Goal: Transaction & Acquisition: Download file/media

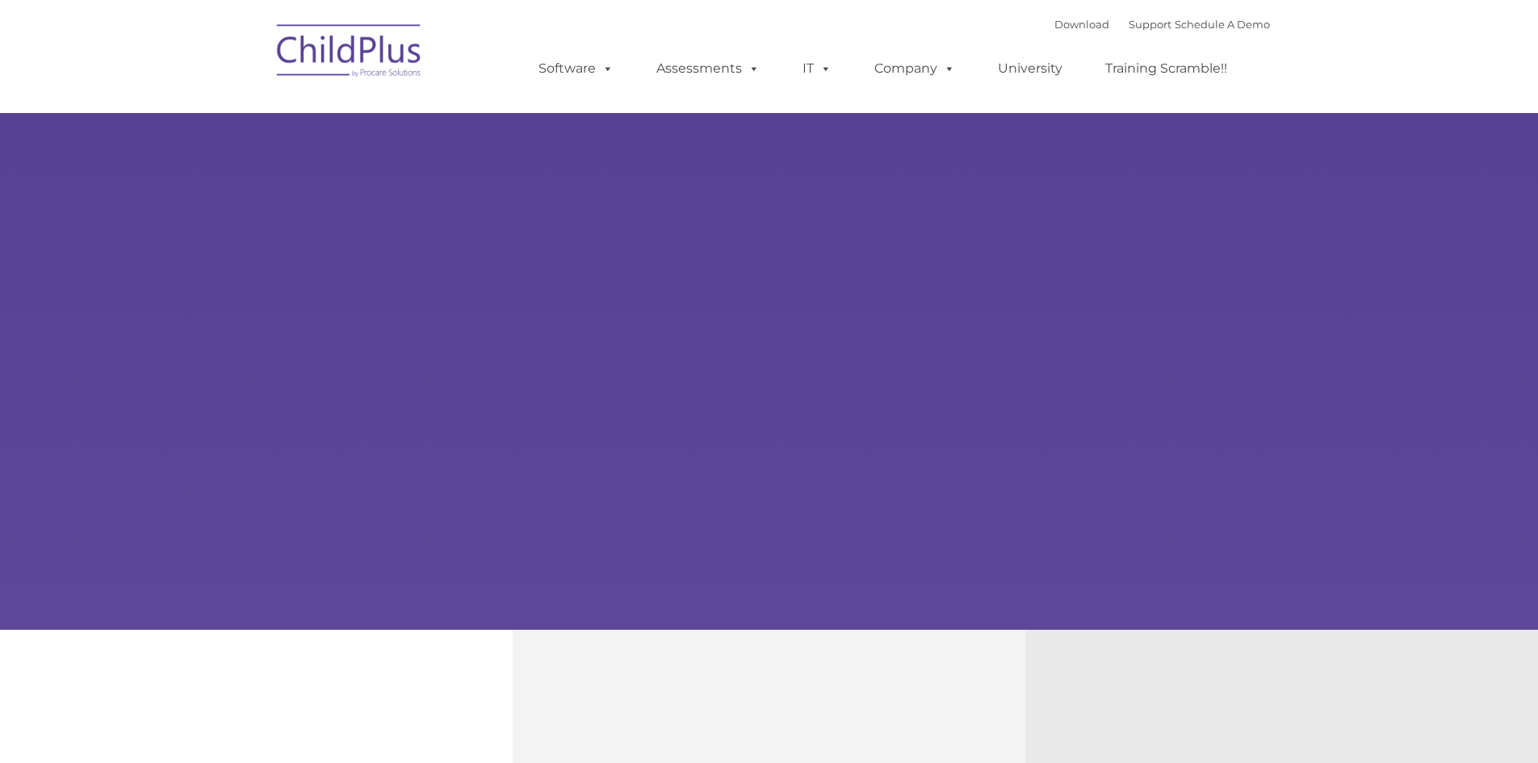
select select "MEDIUM"
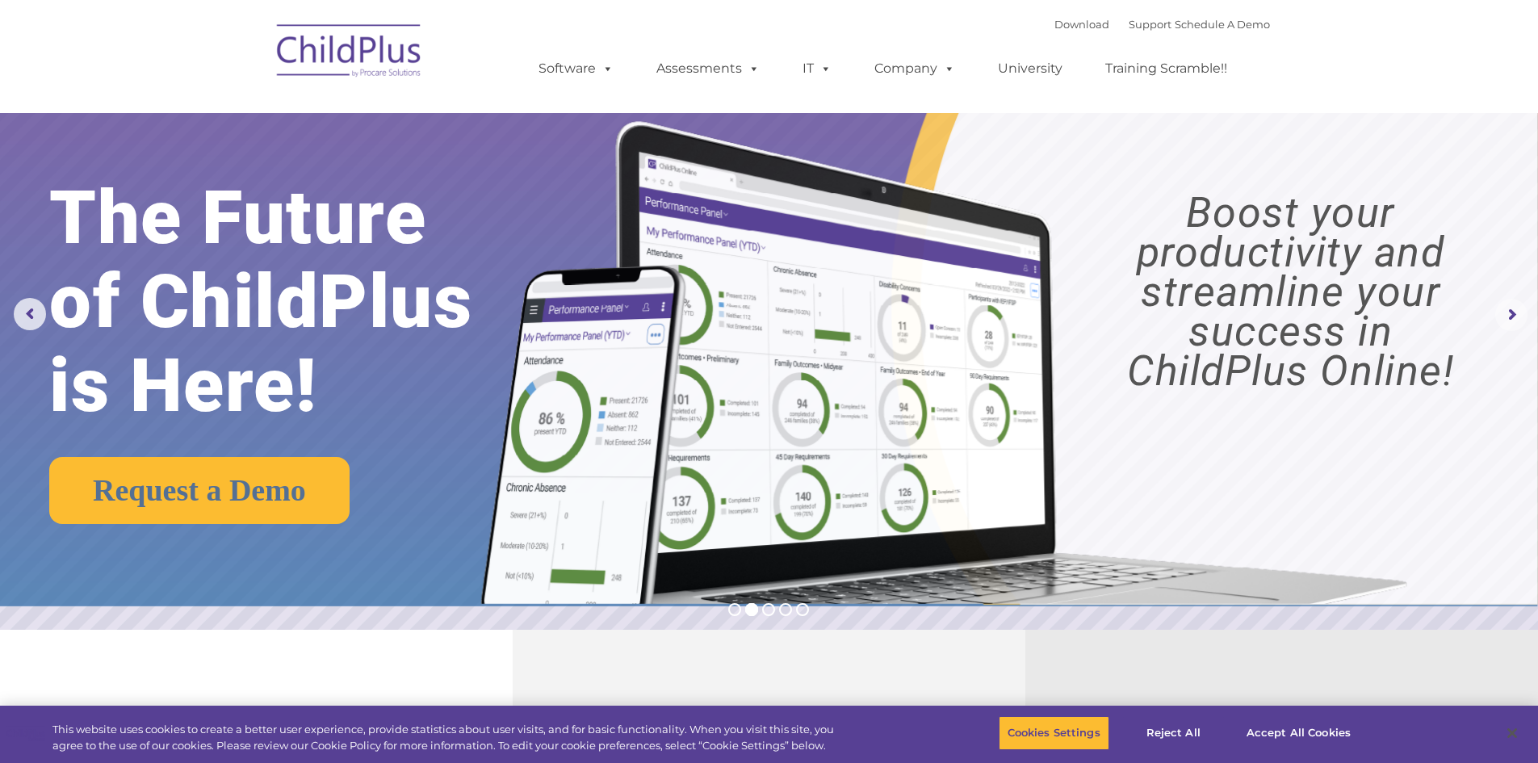
click at [1510, 316] on rs-arrow at bounding box center [1511, 315] width 32 height 32
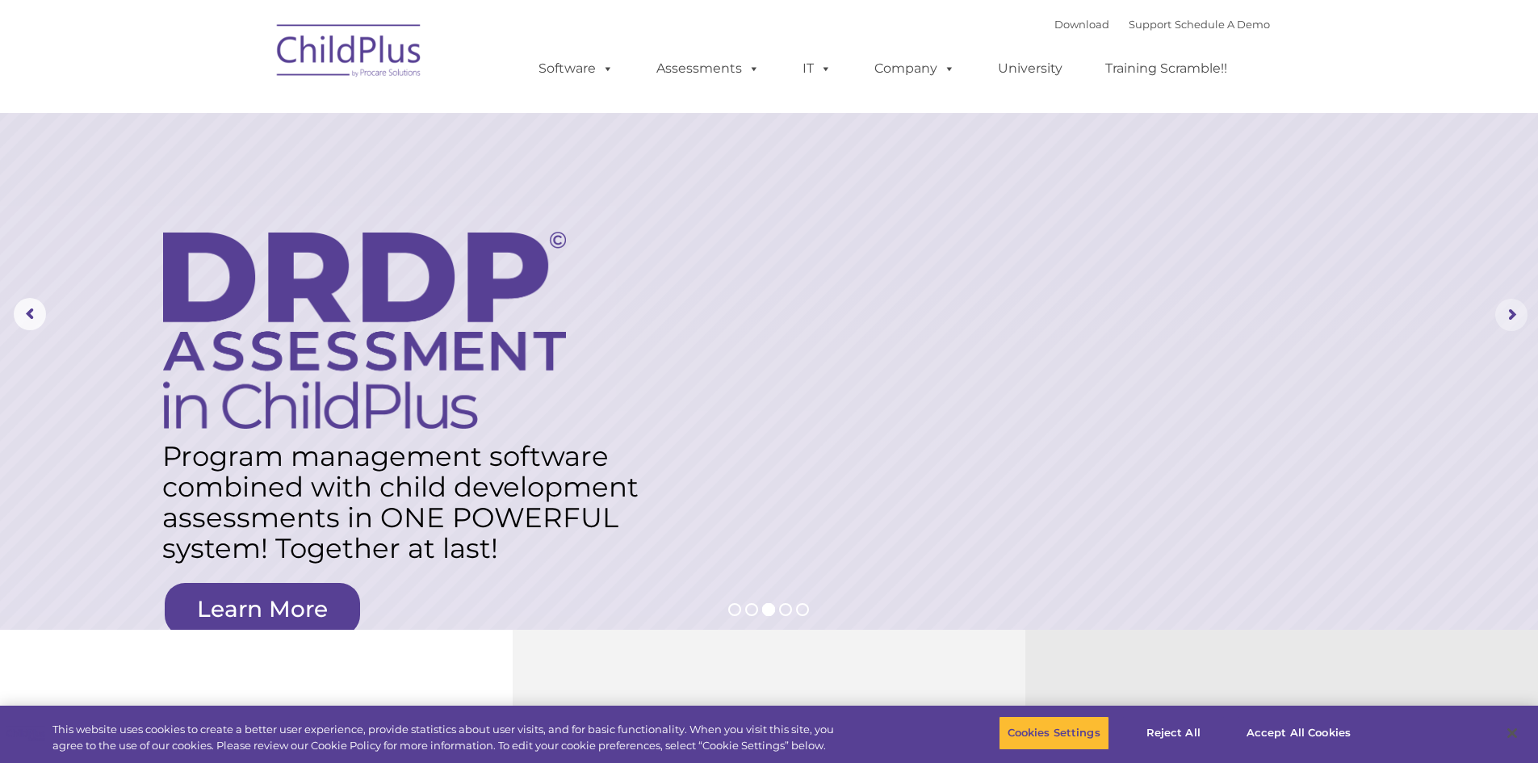
click at [1514, 317] on rs-arrow at bounding box center [1511, 315] width 32 height 32
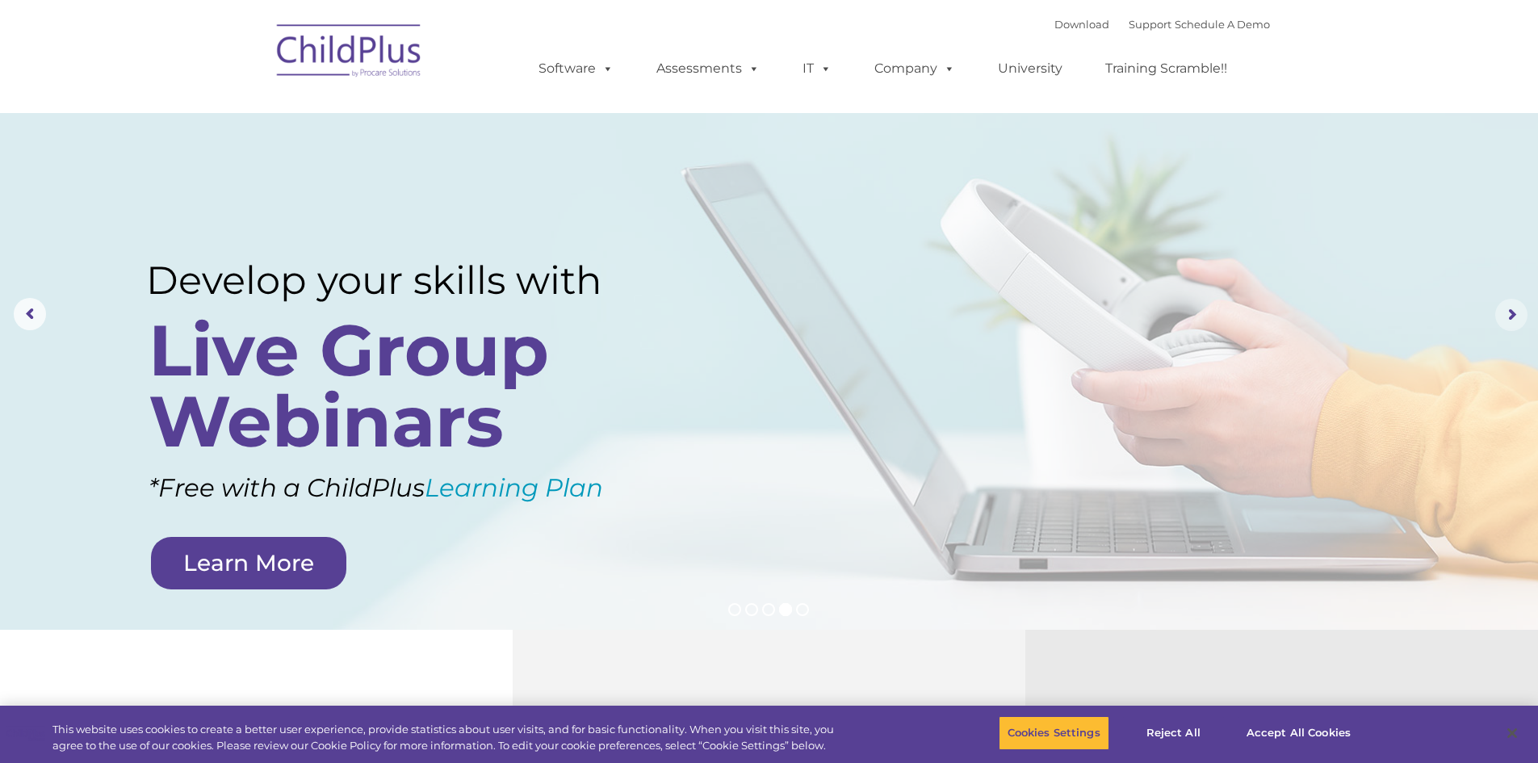
click at [1514, 311] on rs-arrow at bounding box center [1511, 315] width 32 height 32
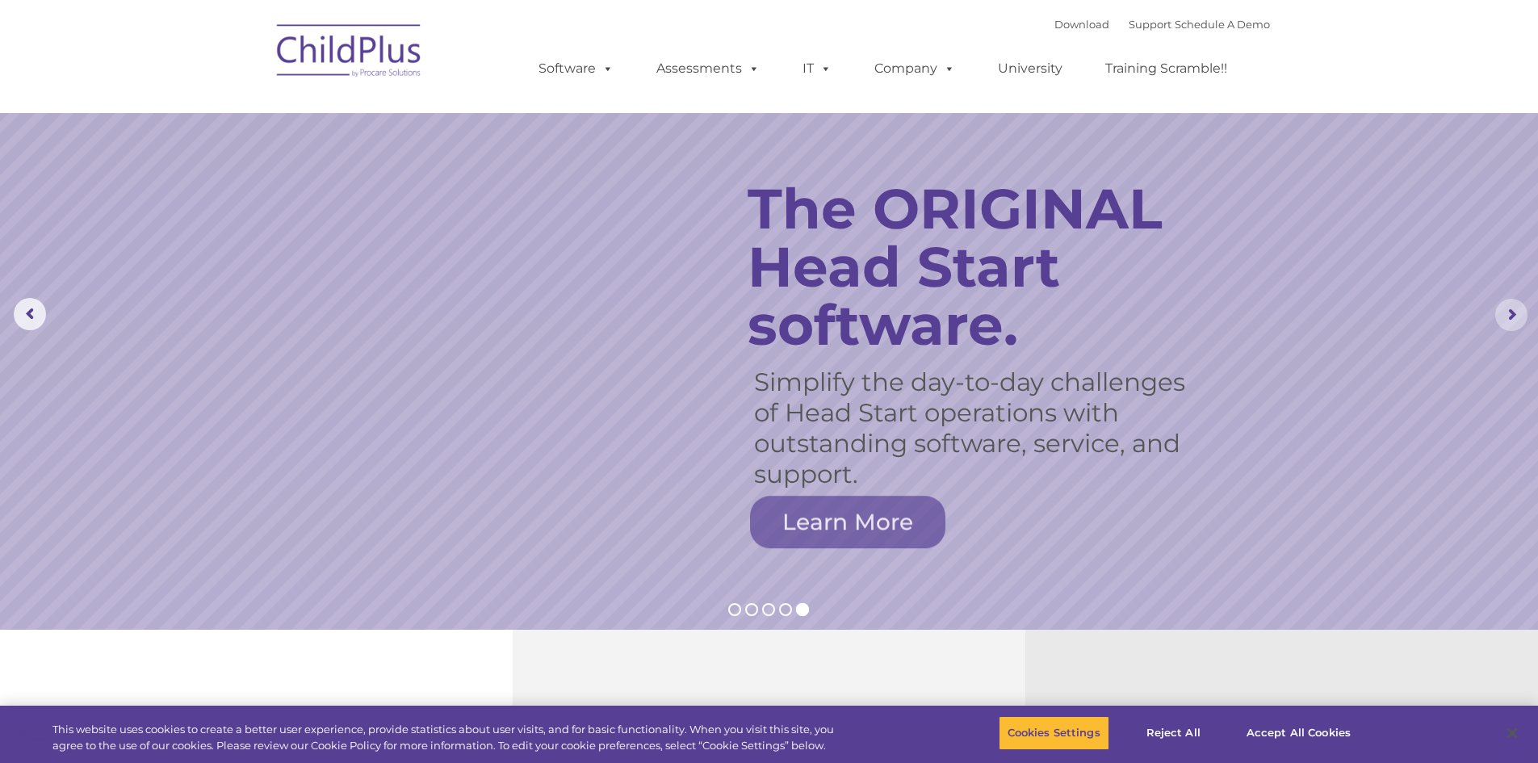
click at [1512, 308] on rs-arrow at bounding box center [1511, 315] width 32 height 32
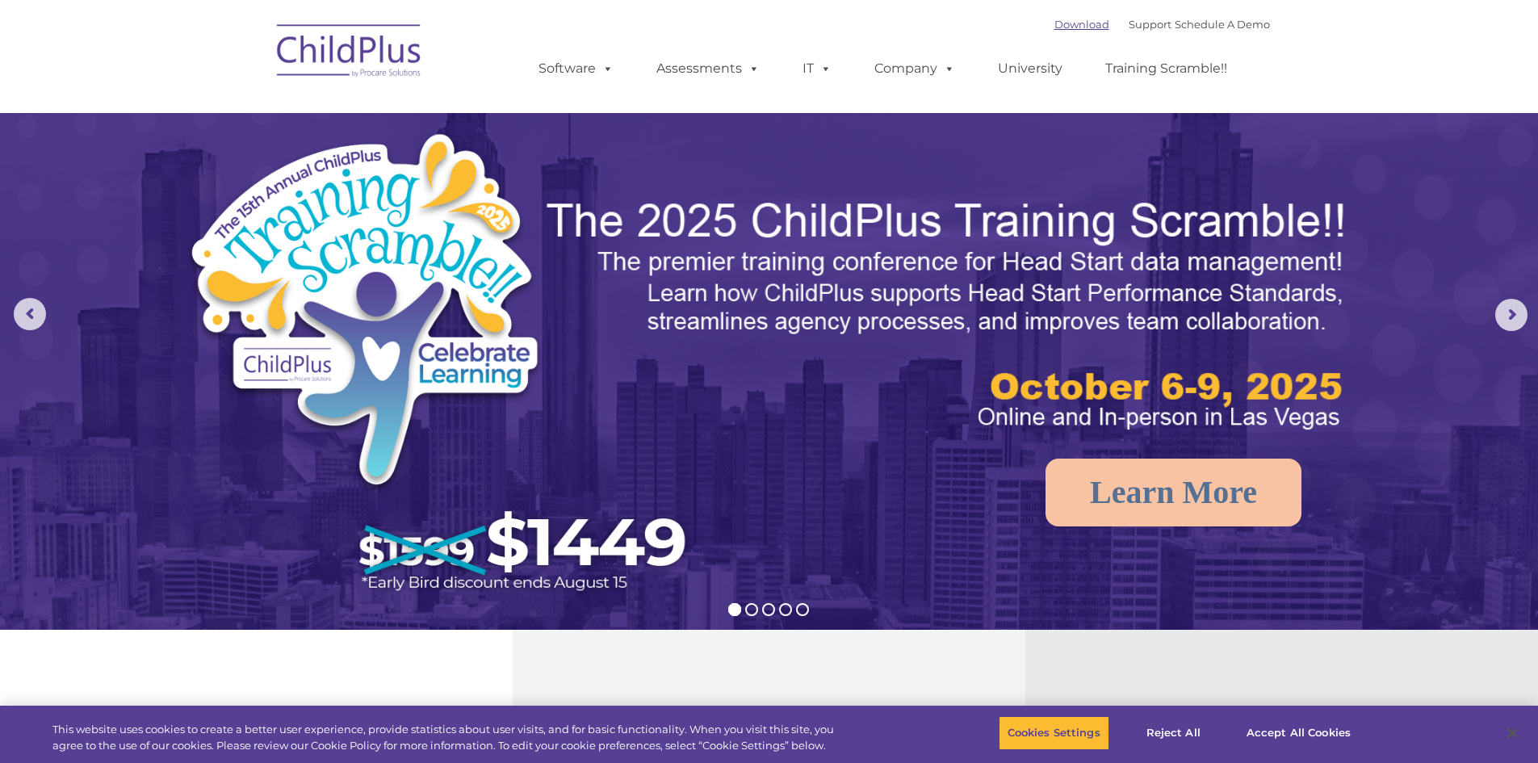
click at [1054, 30] on link "Download" at bounding box center [1081, 24] width 55 height 13
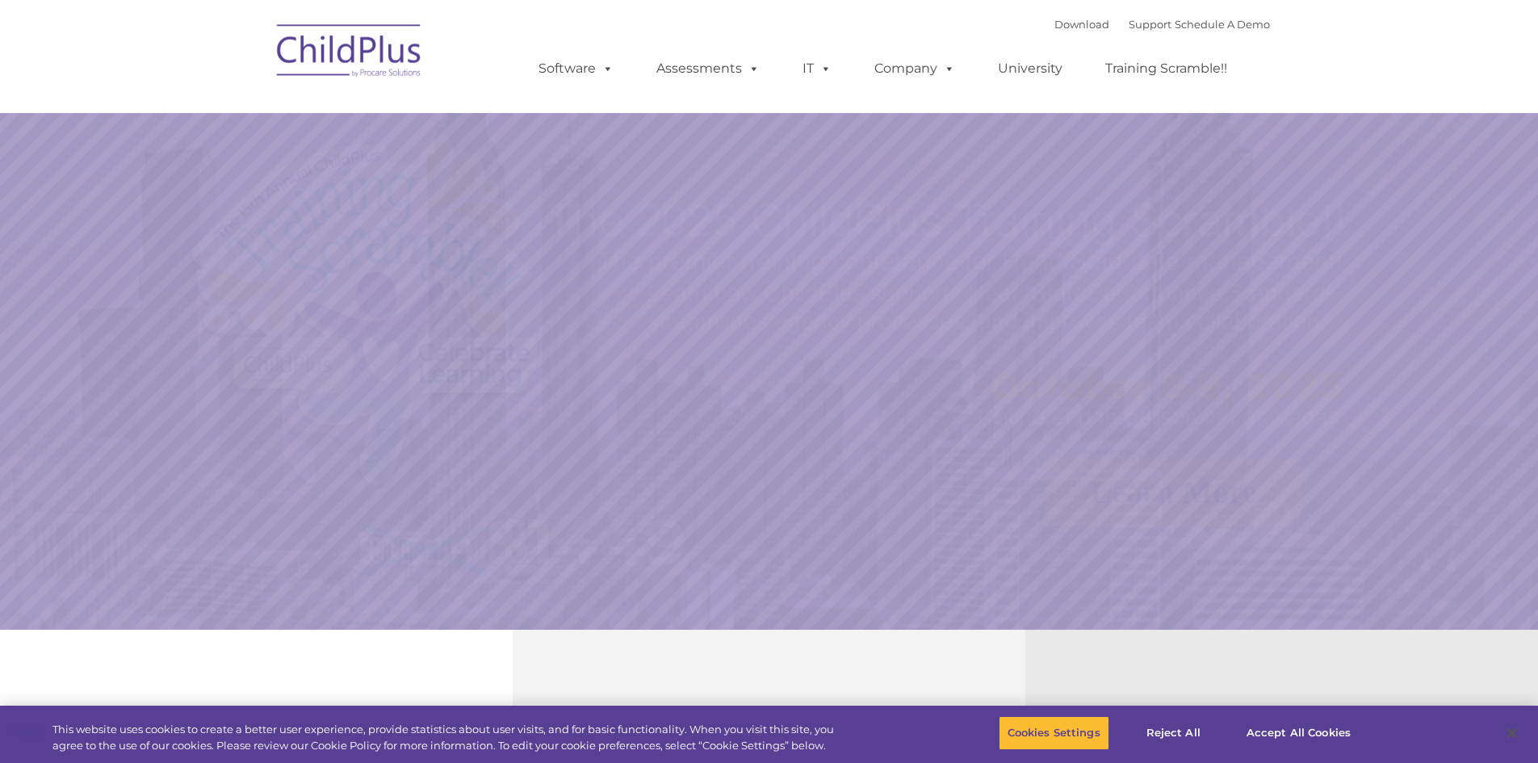
select select "MEDIUM"
